Goal: Task Accomplishment & Management: Use online tool/utility

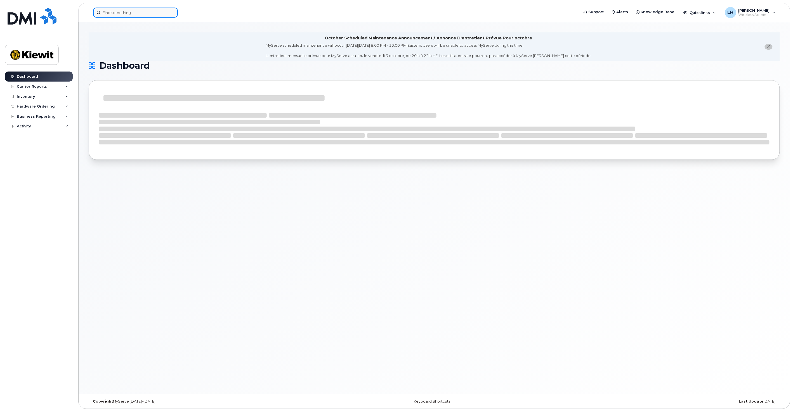
click at [137, 16] on input at bounding box center [135, 13] width 85 height 10
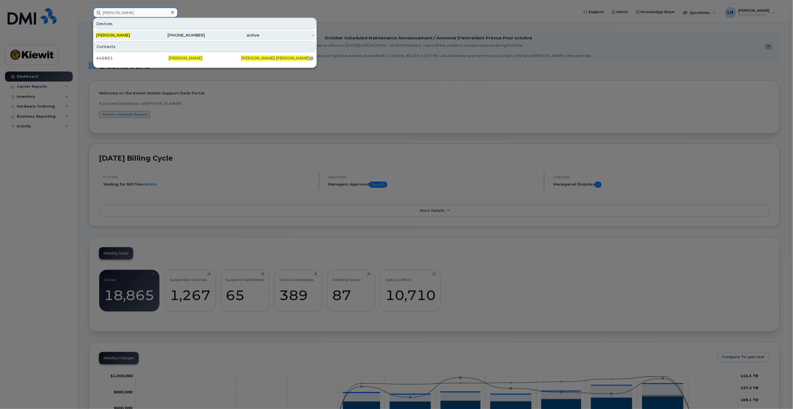
type input "hayden lee"
click at [175, 32] on div "903-272-4296" at bounding box center [178, 35] width 55 height 10
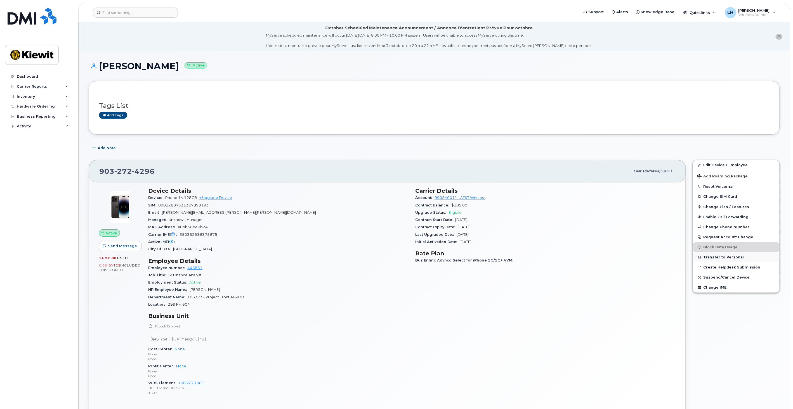
click at [727, 258] on button "Transfer to Personal" at bounding box center [736, 258] width 87 height 10
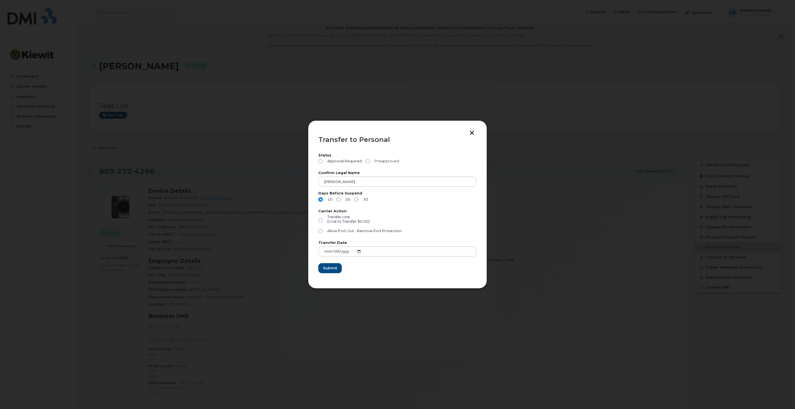
click at [390, 161] on span "Preapproved" at bounding box center [385, 161] width 27 height 4
click at [370, 161] on input "Preapproved" at bounding box center [368, 161] width 4 height 4
radio input "true"
click at [351, 232] on span "Allow Port-Out - Remove Port Protection" at bounding box center [364, 231] width 74 height 4
click at [323, 232] on input "Allow Port-Out - Remove Port Protection" at bounding box center [320, 231] width 4 height 4
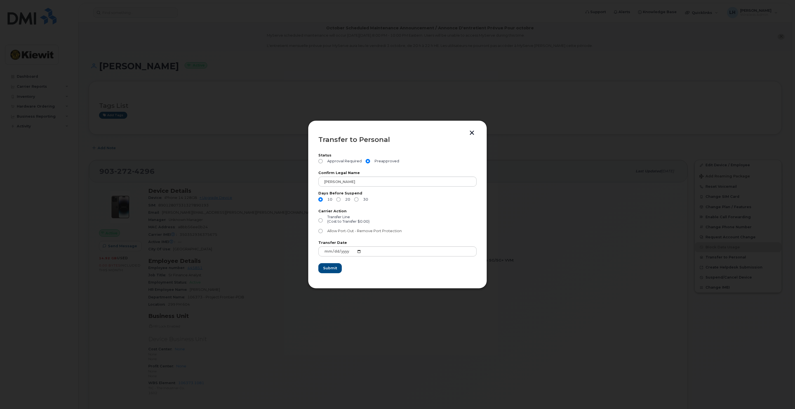
radio input "true"
click at [474, 134] on button "button" at bounding box center [472, 134] width 8 height 6
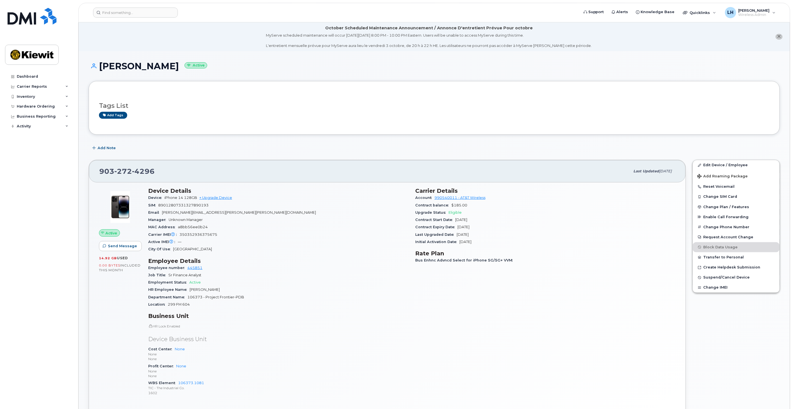
click at [688, 143] on div "Add Note" at bounding box center [434, 148] width 691 height 10
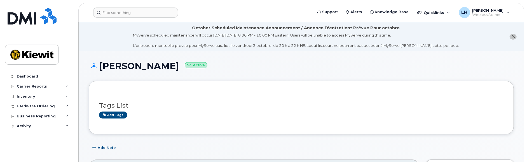
click at [332, 104] on h3 "Tags List" at bounding box center [301, 105] width 404 height 7
